Goal: Task Accomplishment & Management: Use online tool/utility

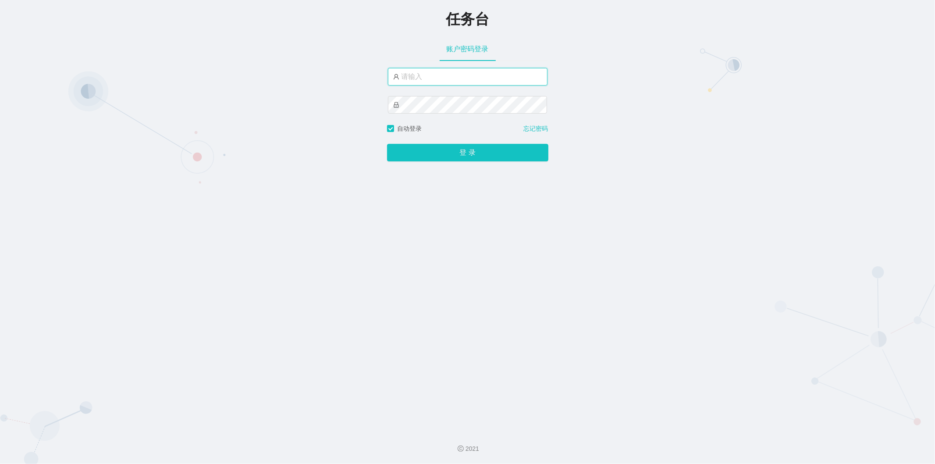
click at [243, 83] on input "text" at bounding box center [468, 77] width 160 height 18
type input "admin"
click at [243, 153] on button "登 录" at bounding box center [467, 153] width 161 height 18
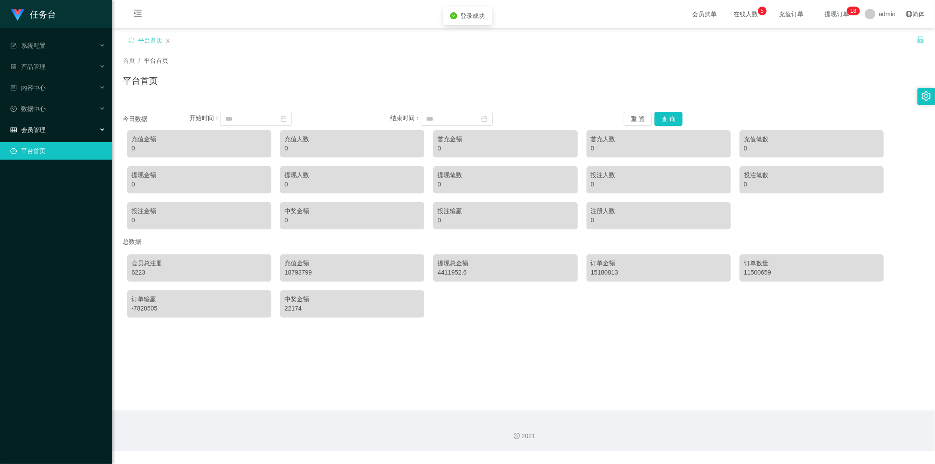
click at [54, 132] on div "会员管理" at bounding box center [56, 130] width 112 height 18
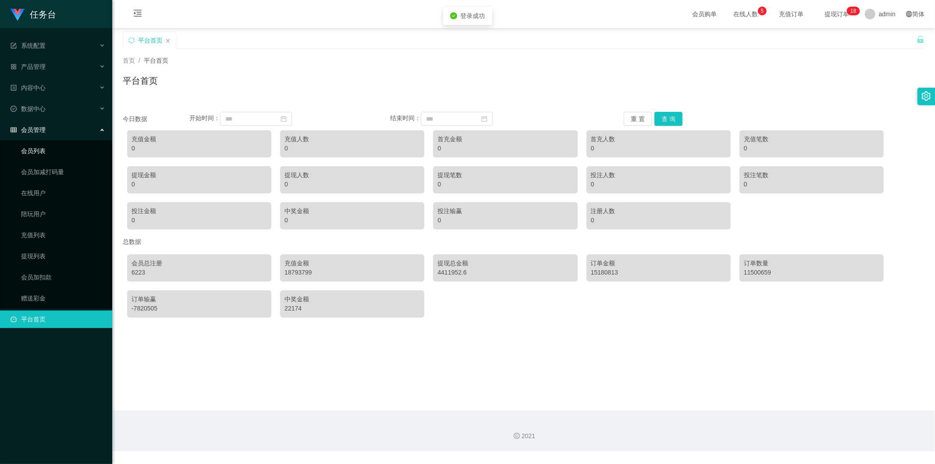
click at [50, 155] on link "会员列表" at bounding box center [63, 151] width 84 height 18
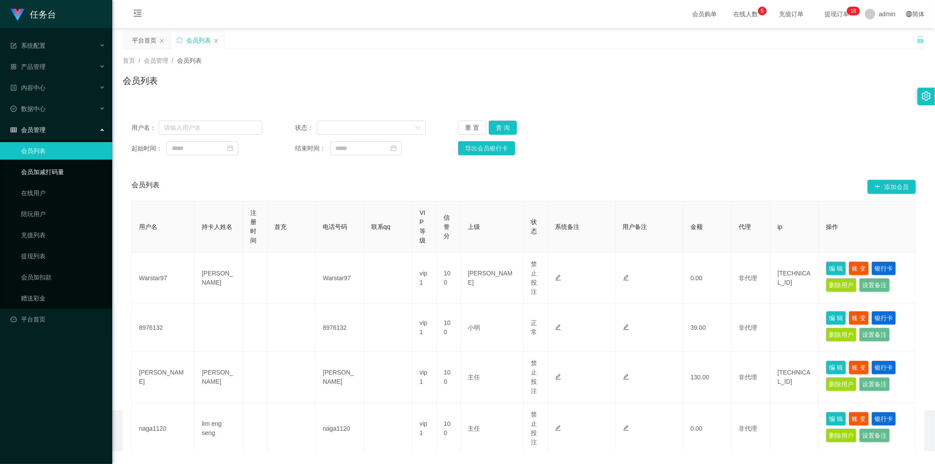
click at [60, 171] on link "会员加减打码量" at bounding box center [63, 172] width 84 height 18
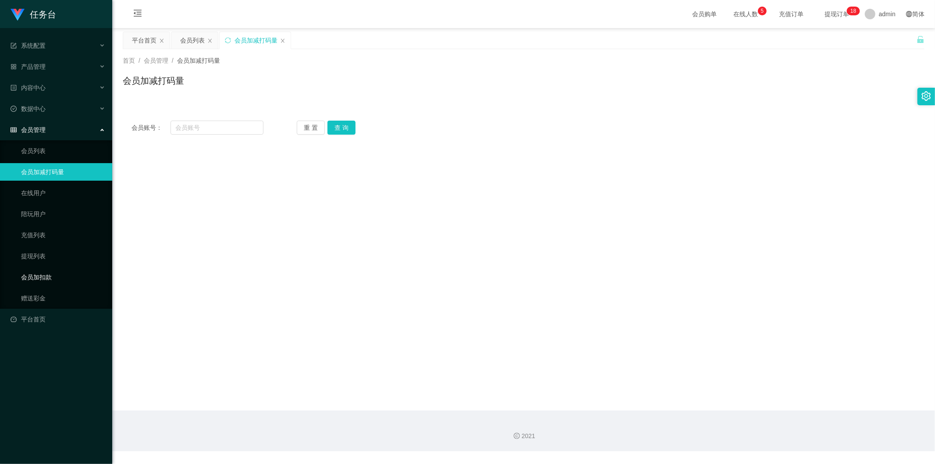
click at [46, 233] on link "会员加扣款" at bounding box center [63, 277] width 84 height 18
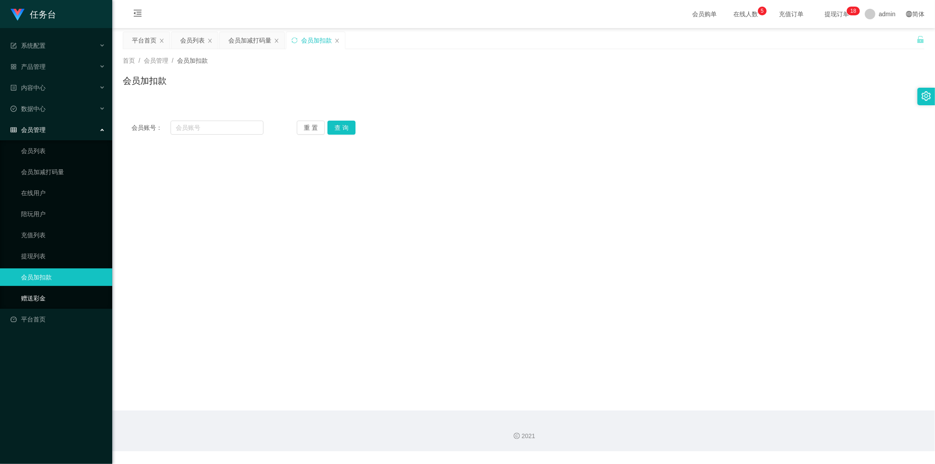
click at [49, 233] on link "赠送彩金" at bounding box center [63, 298] width 84 height 18
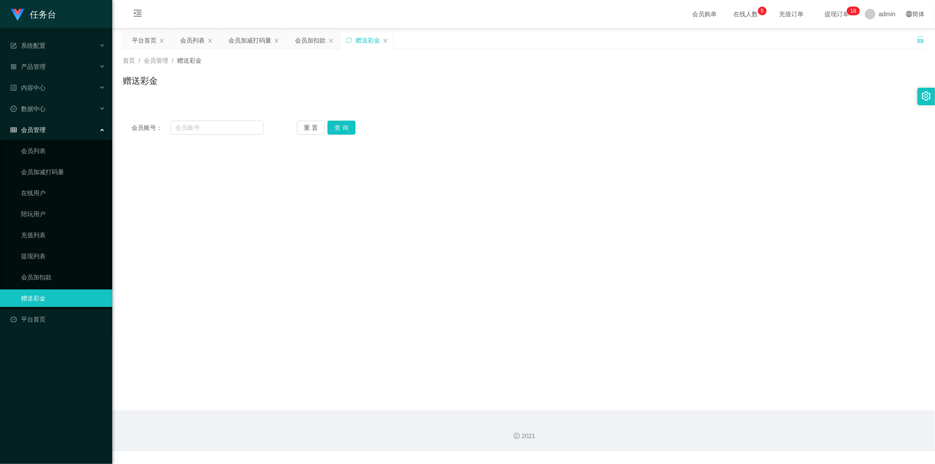
click at [64, 134] on div "会员管理" at bounding box center [56, 130] width 112 height 18
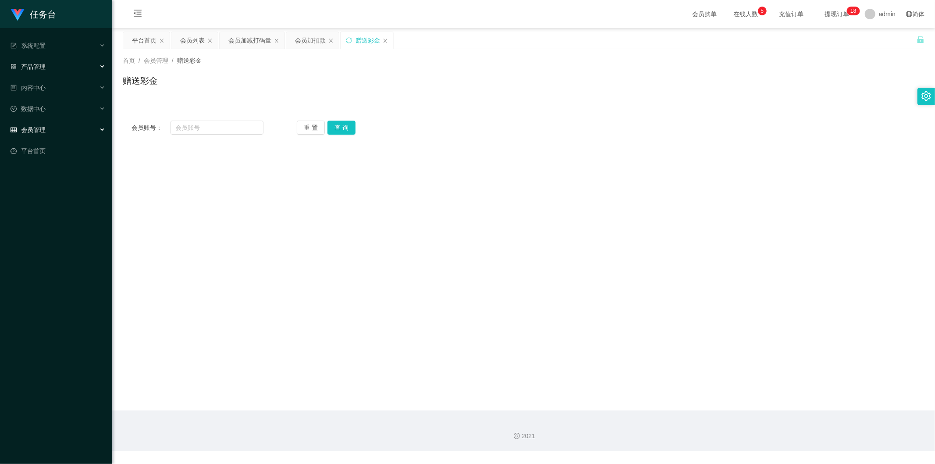
click at [59, 70] on div "产品管理" at bounding box center [56, 67] width 112 height 18
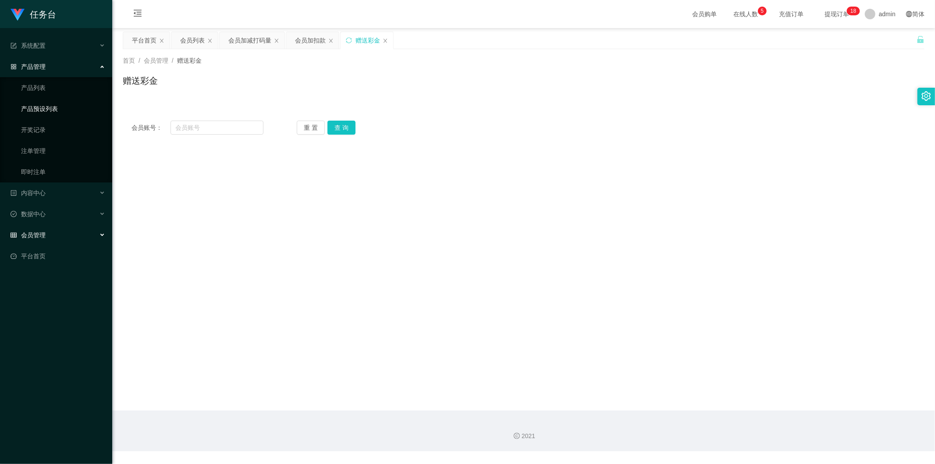
click at [57, 103] on link "产品预设列表" at bounding box center [63, 109] width 84 height 18
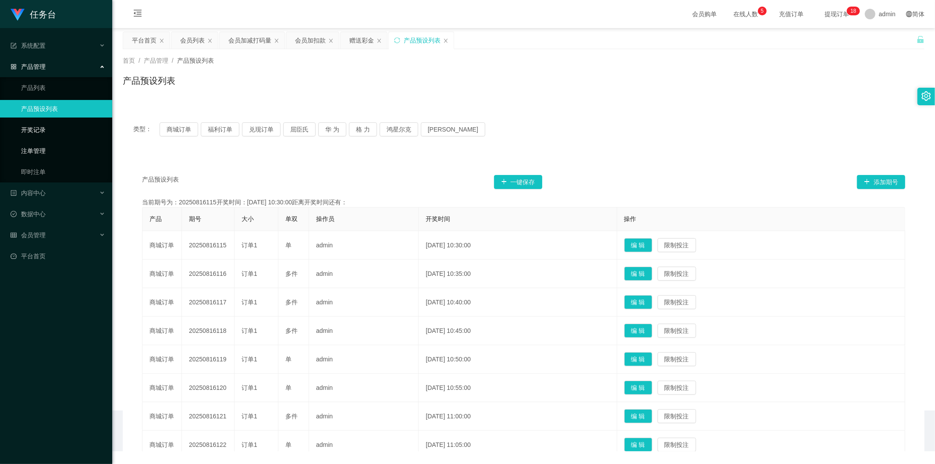
click at [48, 147] on link "注单管理" at bounding box center [63, 151] width 84 height 18
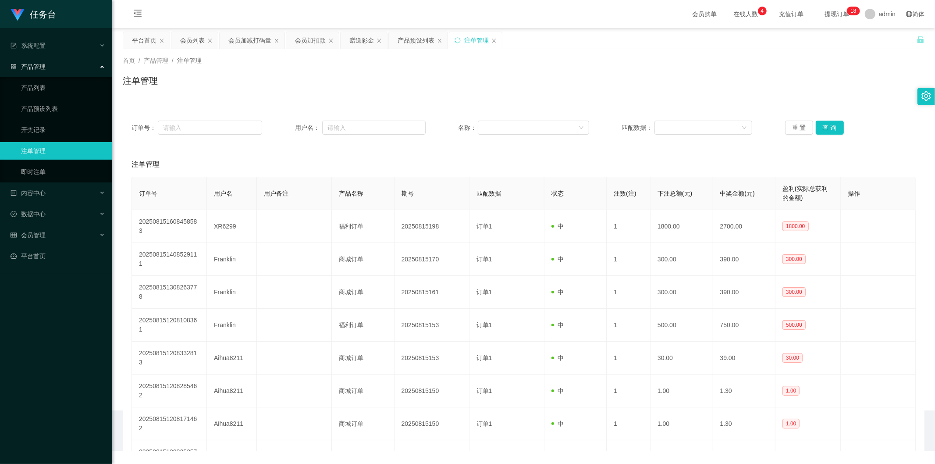
click at [56, 64] on div "产品管理" at bounding box center [56, 67] width 112 height 18
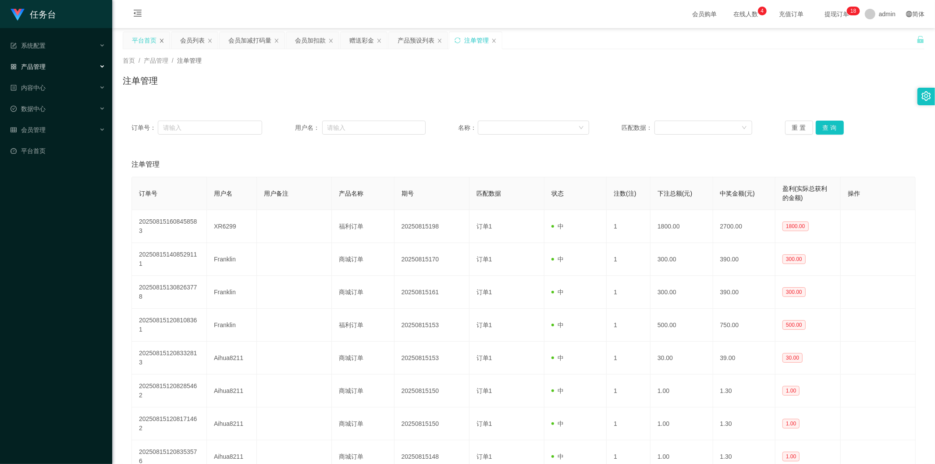
click at [161, 40] on icon "图标: close" at bounding box center [162, 41] width 4 height 4
click at [243, 7] on span "充值订单" at bounding box center [792, 14] width 46 height 28
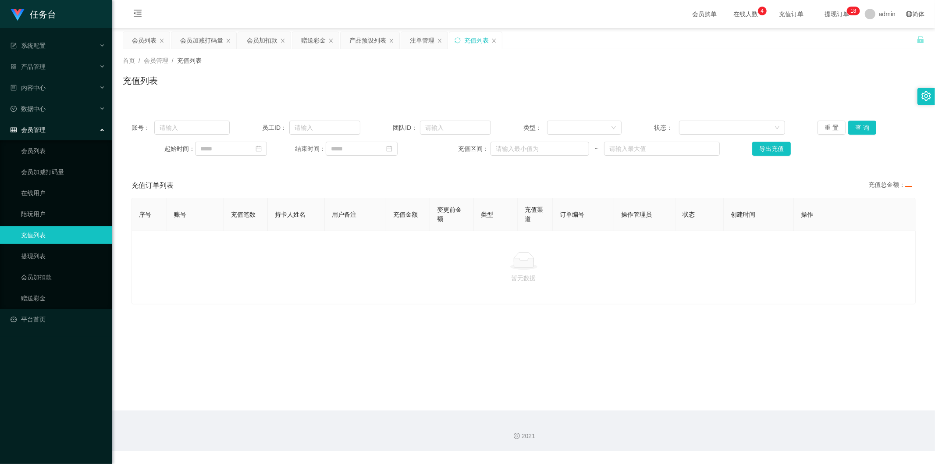
click at [243, 15] on span "提现订单 0 1 2 3 4 5 6 7 8 9 0 1 2 3 4 5 6 7 8 9 0 1 2 3 4 5 6 7 8 9 0 1 2 3 4 5 6 …" at bounding box center [836, 14] width 33 height 6
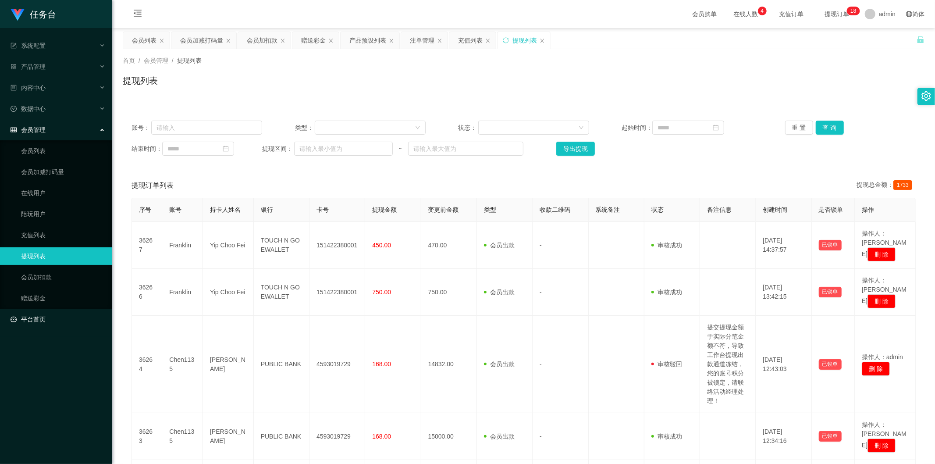
click at [49, 233] on link "平台首页" at bounding box center [58, 319] width 95 height 18
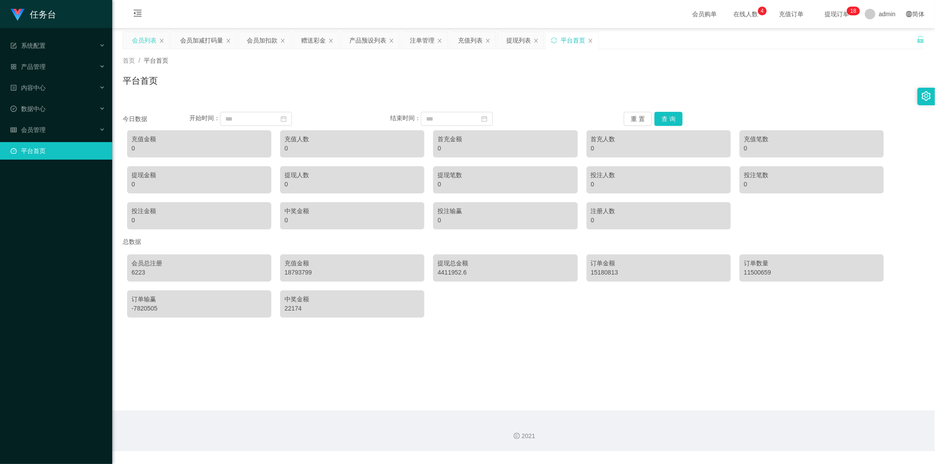
click at [146, 39] on div "会员列表" at bounding box center [144, 40] width 25 height 17
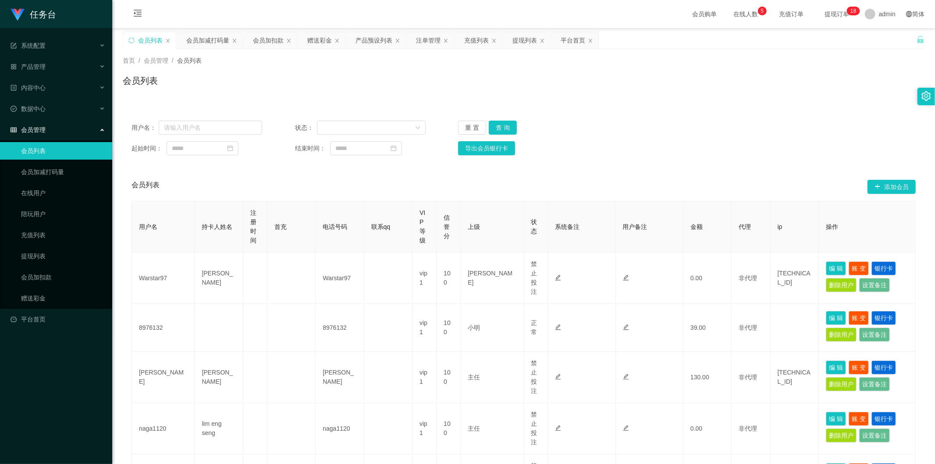
drag, startPoint x: 520, startPoint y: 41, endPoint x: 534, endPoint y: 72, distance: 33.9
click at [243, 41] on div "提现列表" at bounding box center [525, 40] width 25 height 17
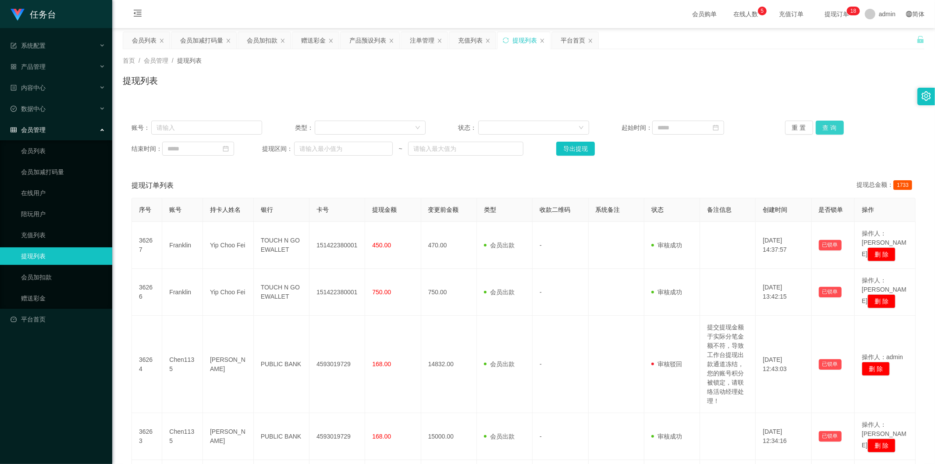
click at [243, 126] on button "查 询" at bounding box center [830, 128] width 28 height 14
